Goal: Register for event/course

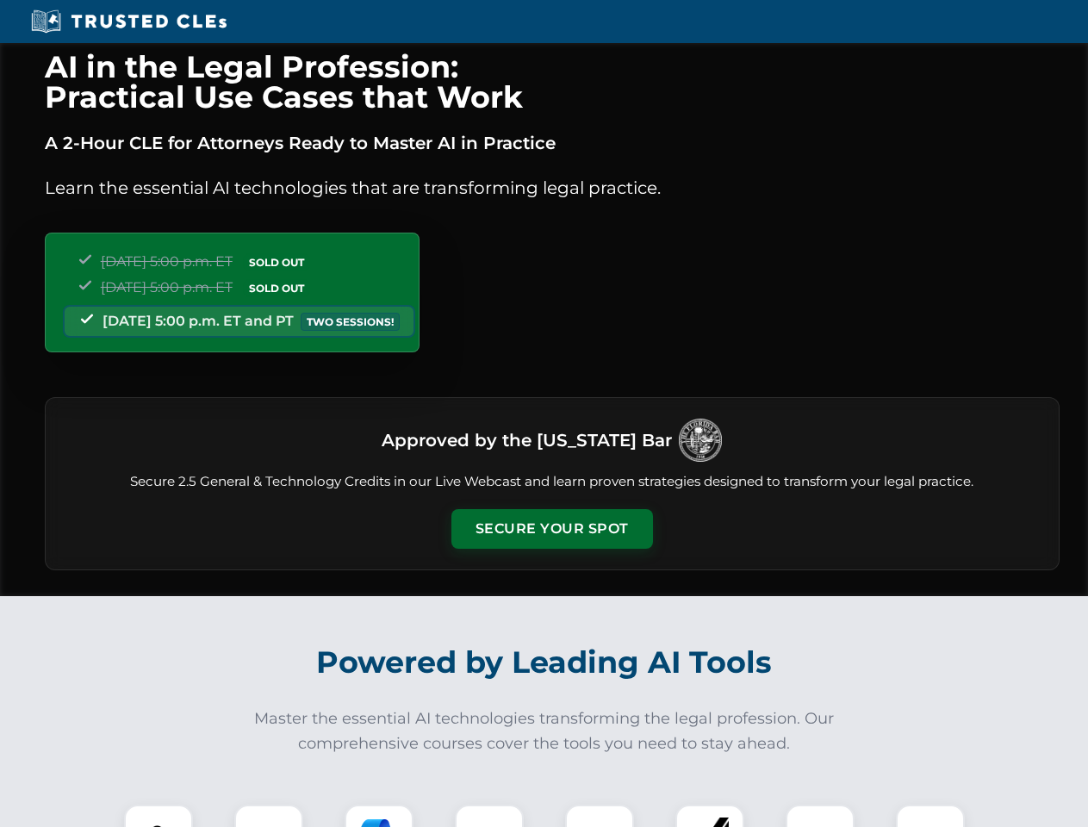
click at [551, 529] on button "Secure Your Spot" at bounding box center [552, 529] width 202 height 40
click at [159, 816] on img at bounding box center [159, 839] width 50 height 50
